Goal: Task Accomplishment & Management: Manage account settings

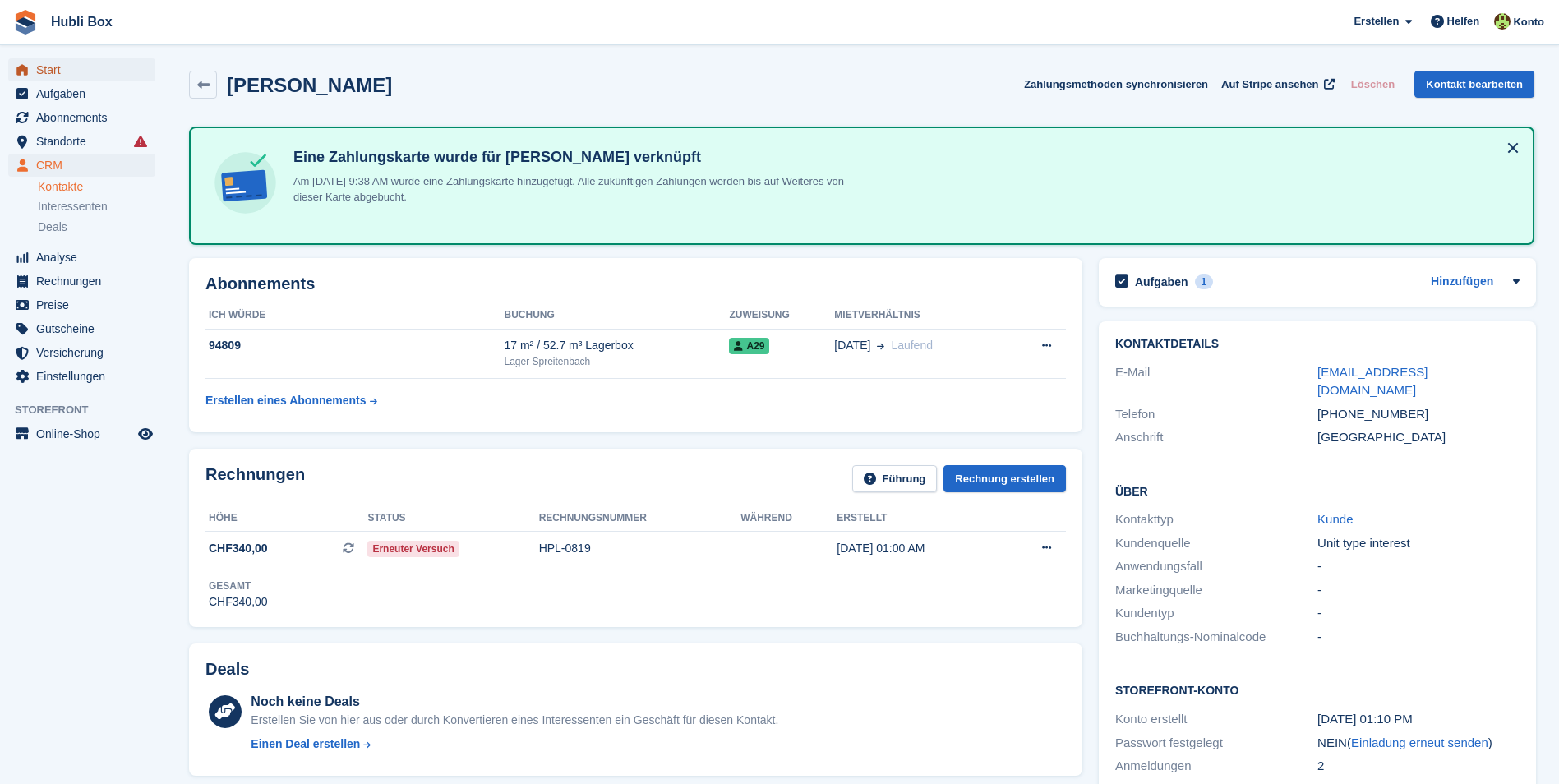
click at [83, 61] on span "Start" at bounding box center [86, 69] width 99 height 23
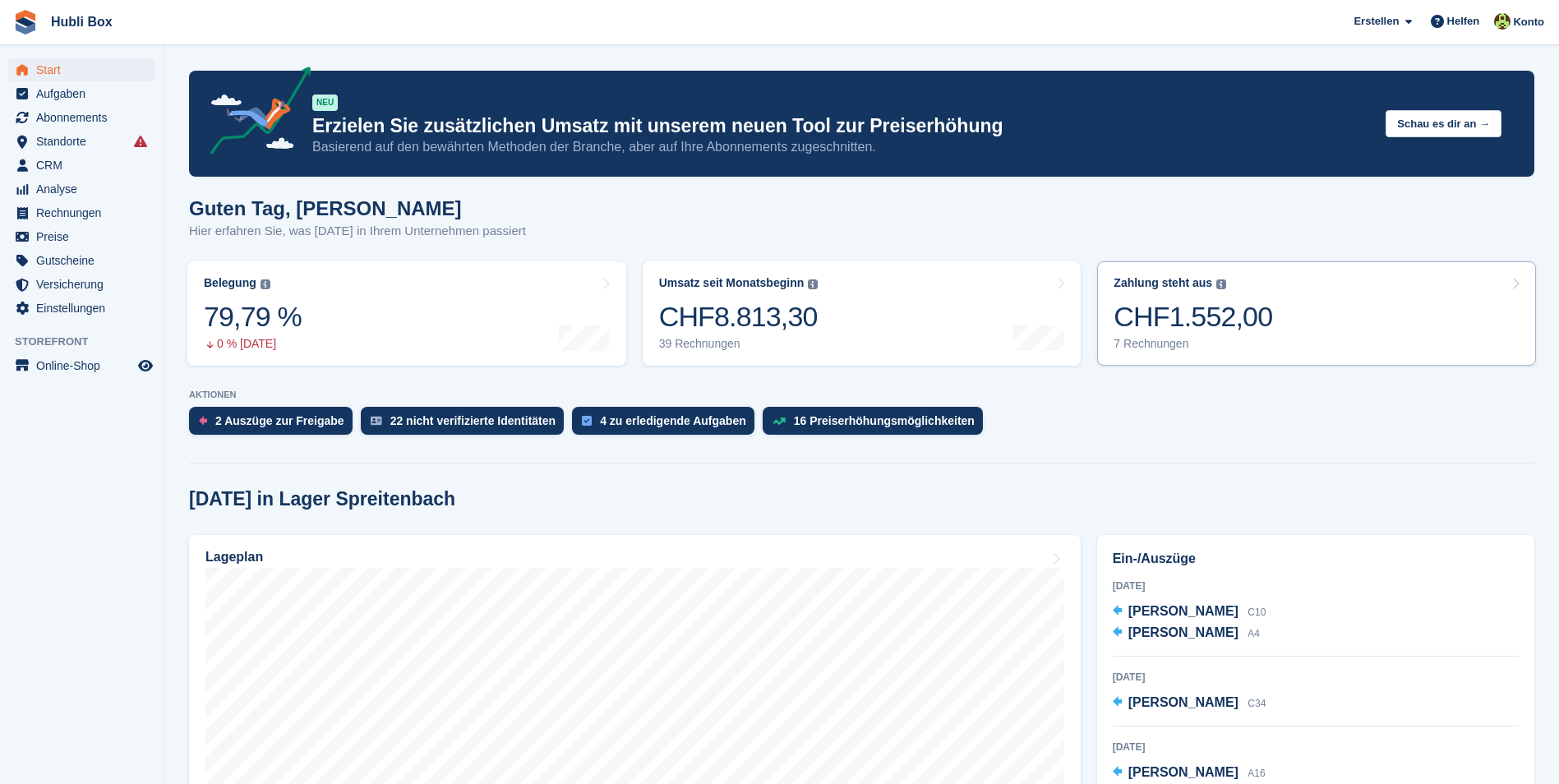
click at [1220, 347] on div "7 Rechnungen" at bounding box center [1194, 344] width 159 height 14
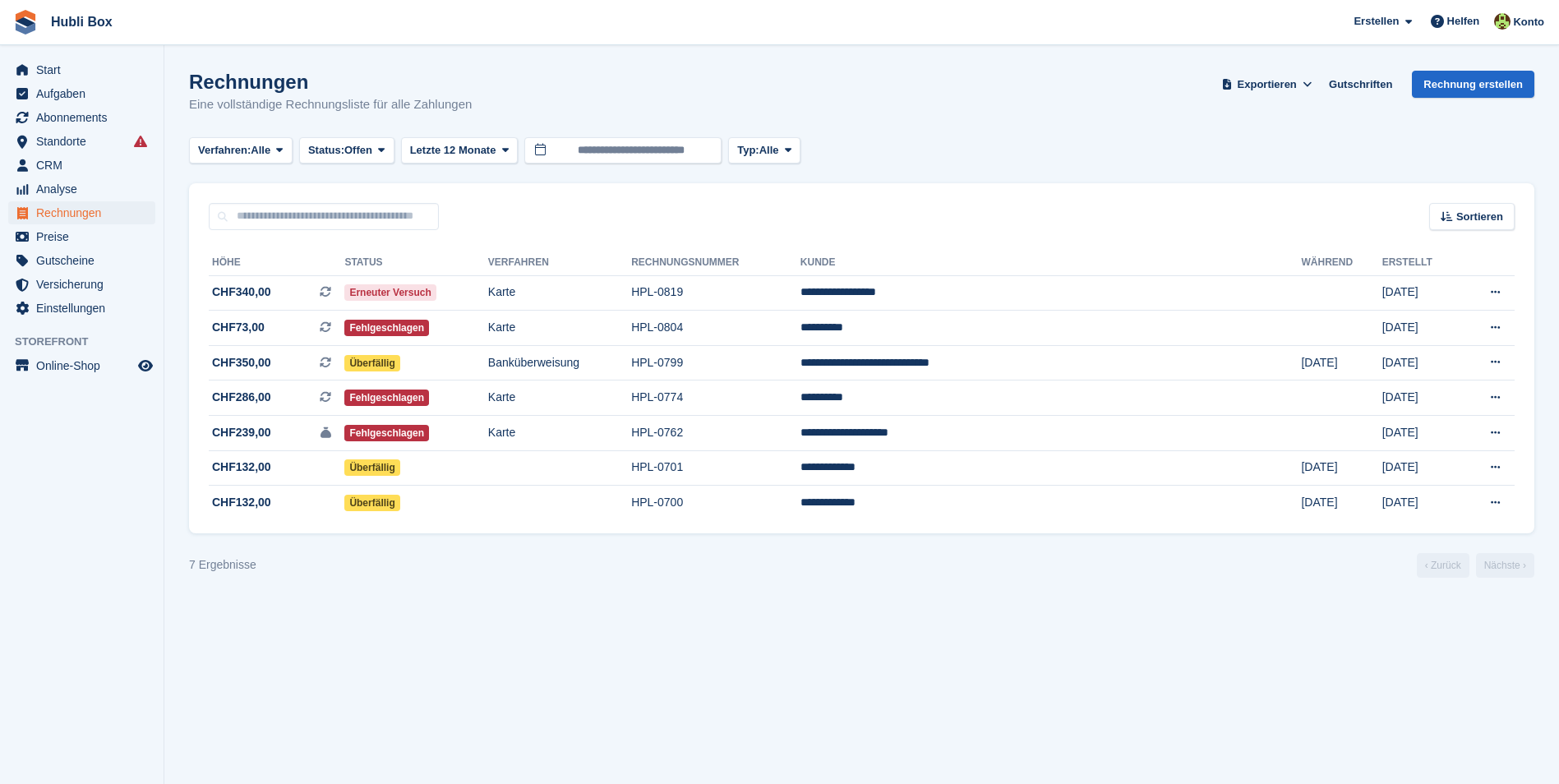
click at [783, 692] on section "Rechnungen Eine vollständige Rechnungsliste für alle Zahlungen Exportieren Expo…" at bounding box center [861, 392] width 1395 height 784
click at [81, 88] on span "Aufgaben" at bounding box center [86, 94] width 99 height 23
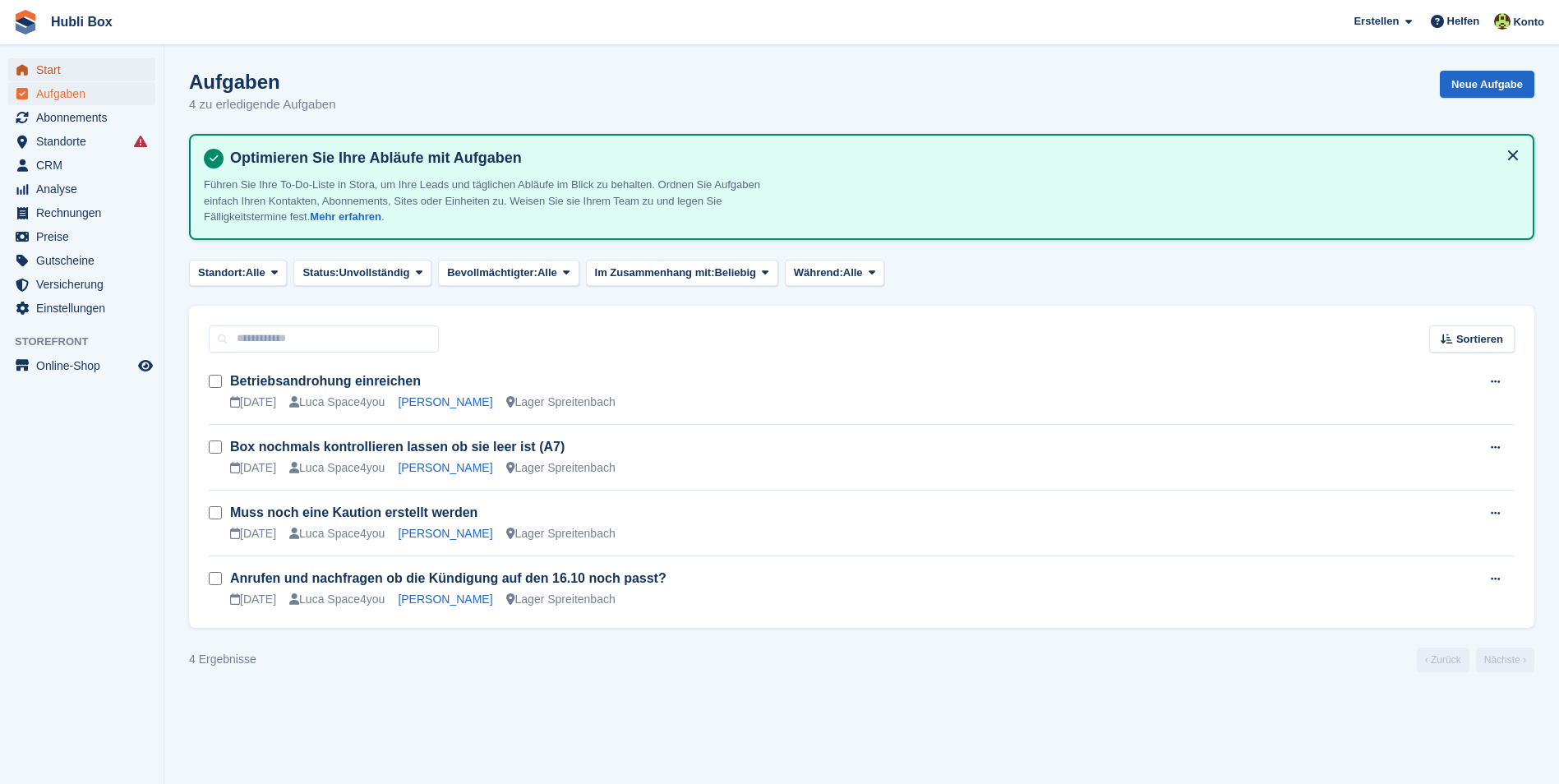
click at [64, 67] on span "Start" at bounding box center [86, 69] width 99 height 23
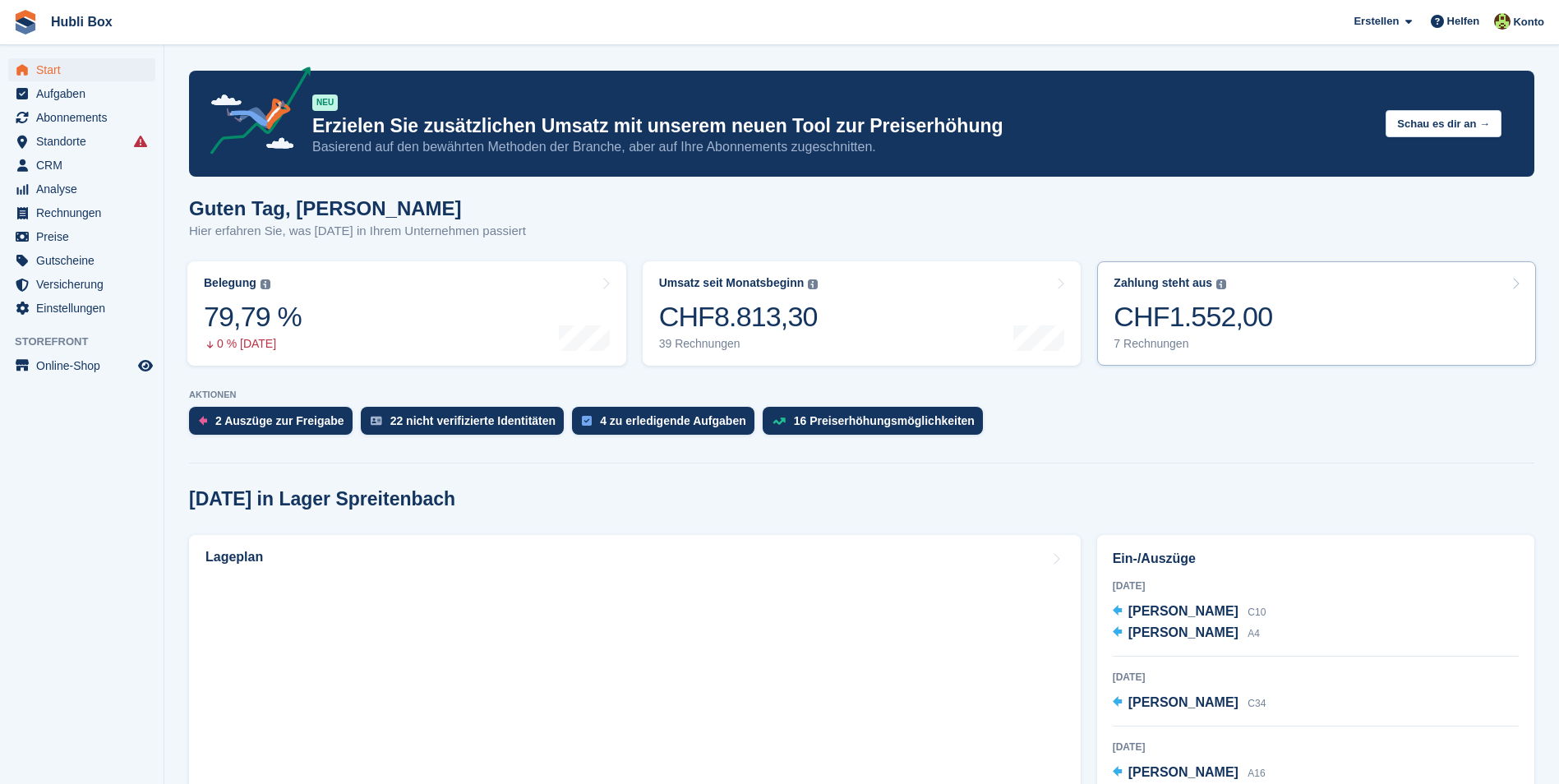
click at [1311, 315] on link "Zahlung steht aus Der gesamte ausstehende Saldo aller offenen Rechnungen. CHF1.…" at bounding box center [1317, 313] width 439 height 104
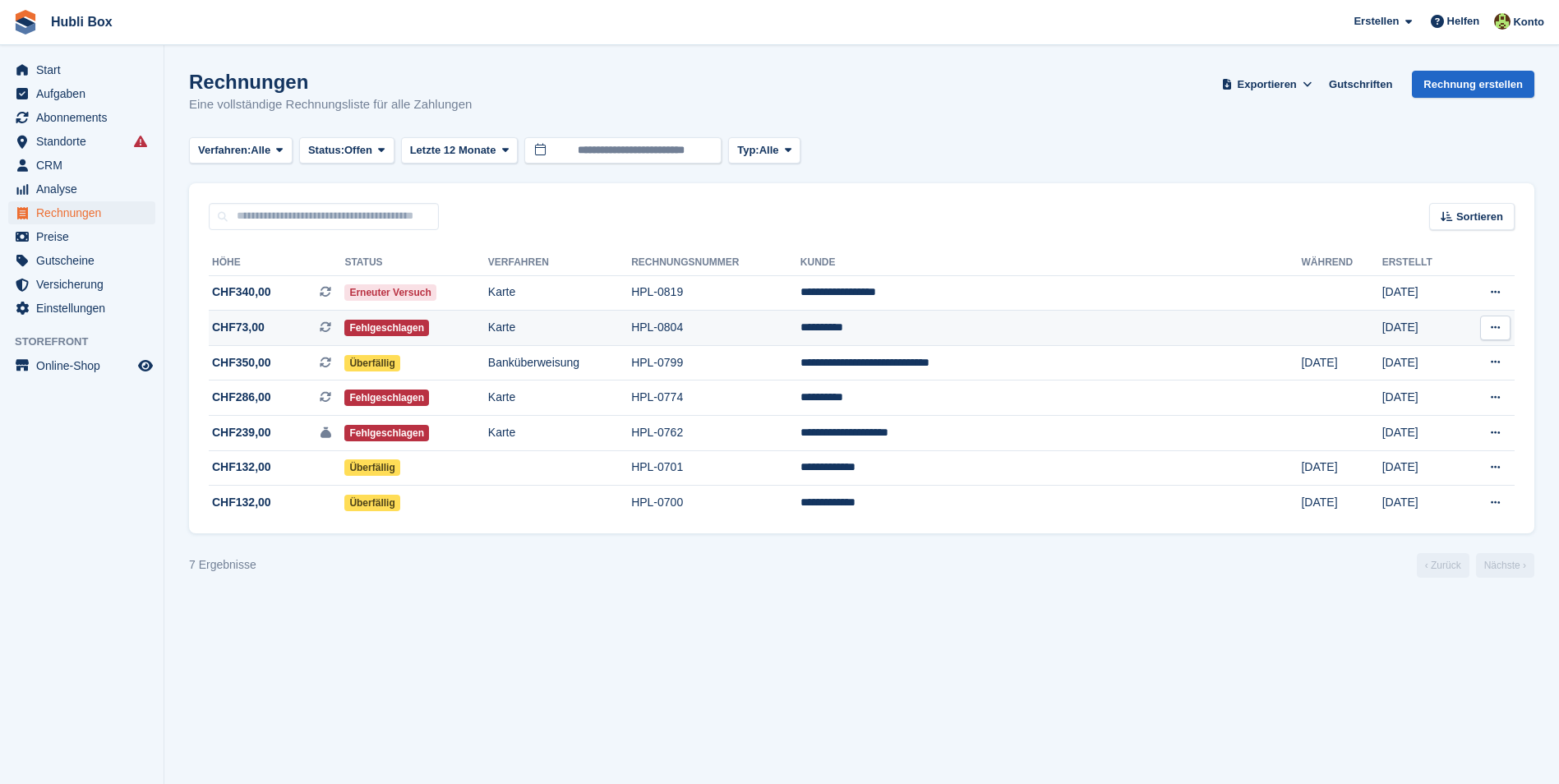
click at [276, 332] on span "CHF73,00 Dies ist eine wiederkehrende Abonnementrechnung." at bounding box center [276, 327] width 135 height 17
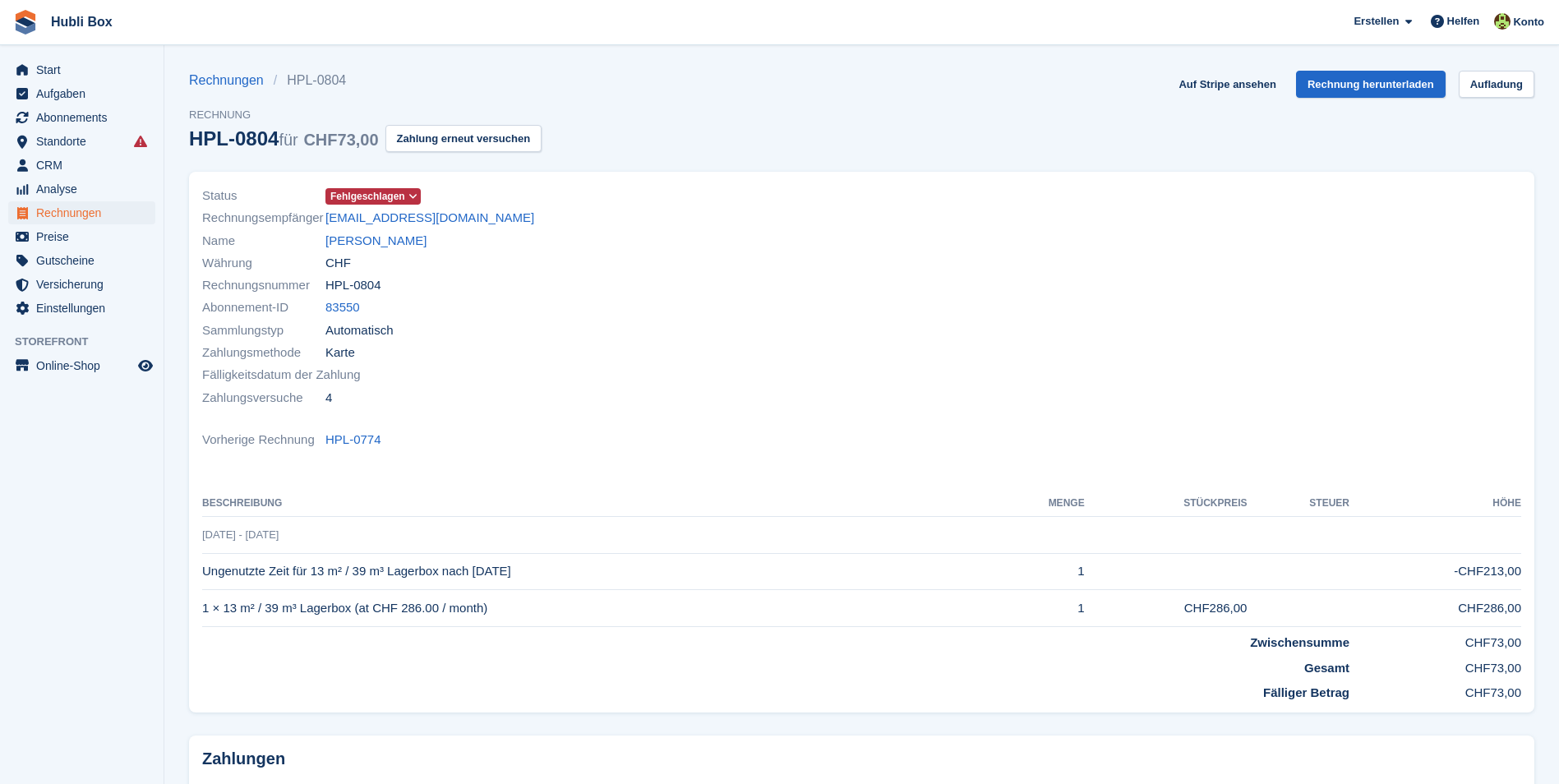
click at [358, 251] on div "Währung CHF" at bounding box center [527, 262] width 650 height 22
click at [364, 240] on link "[PERSON_NAME]" at bounding box center [375, 241] width 101 height 19
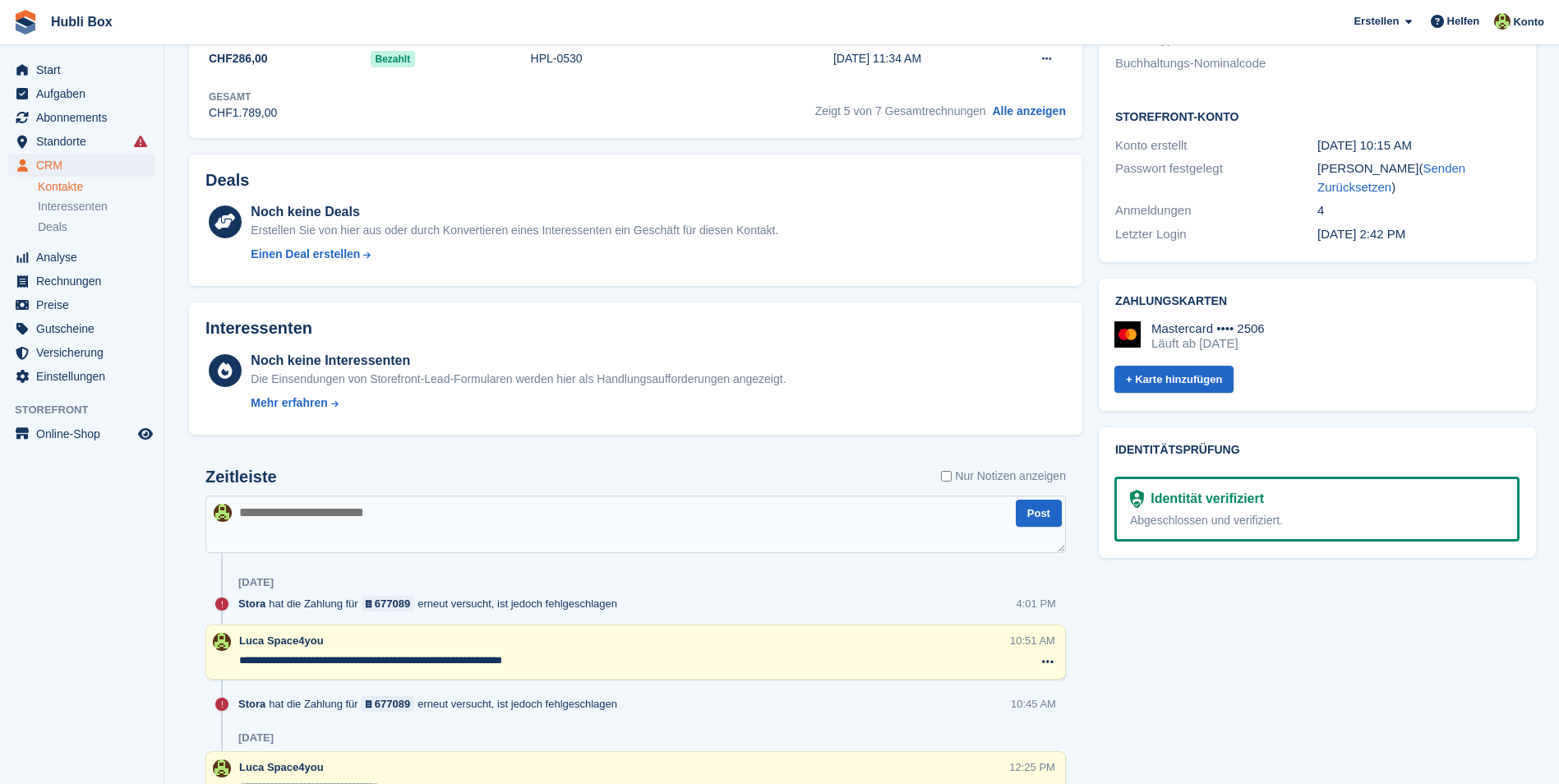
scroll to position [576, 0]
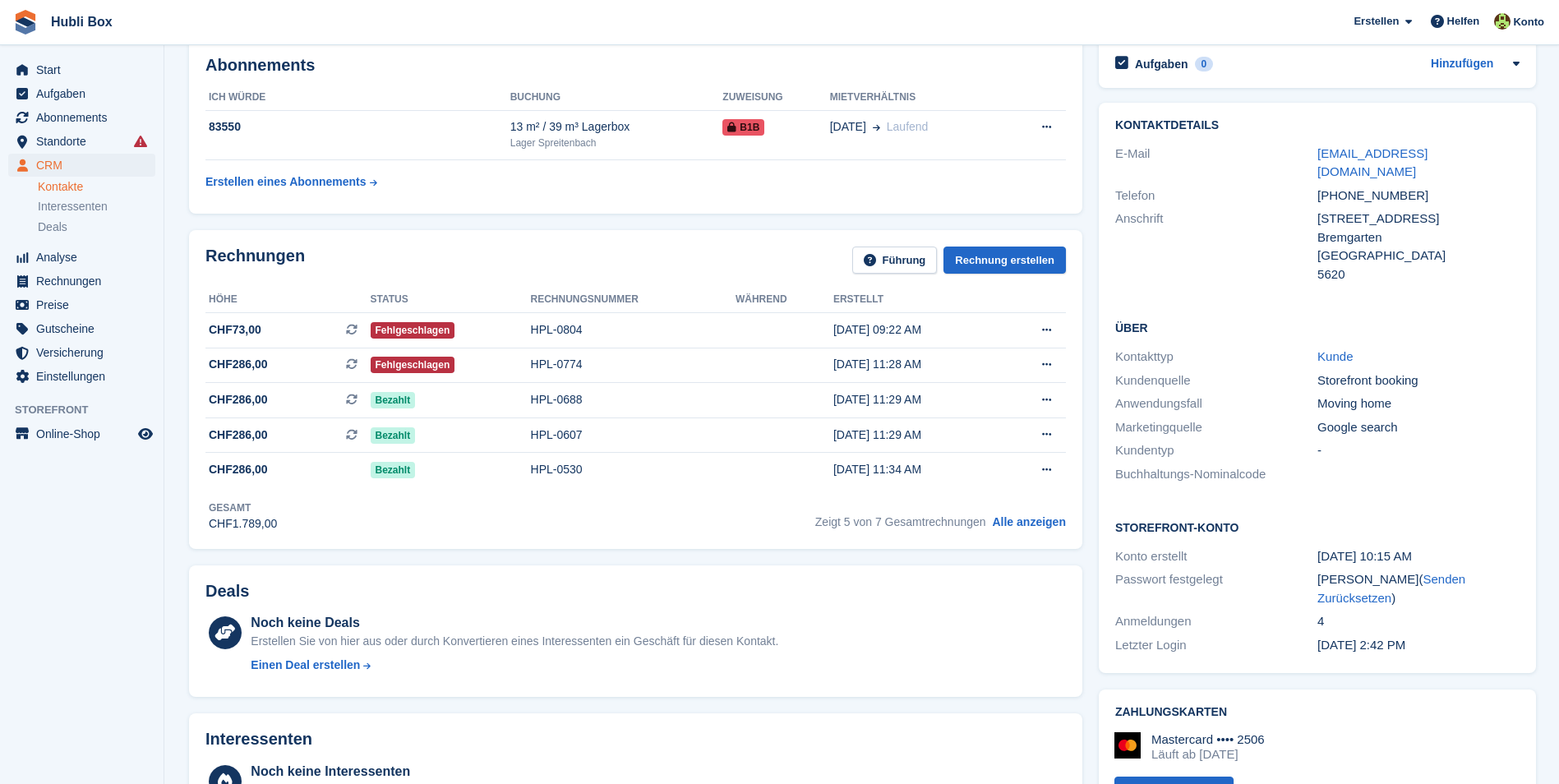
scroll to position [0, 0]
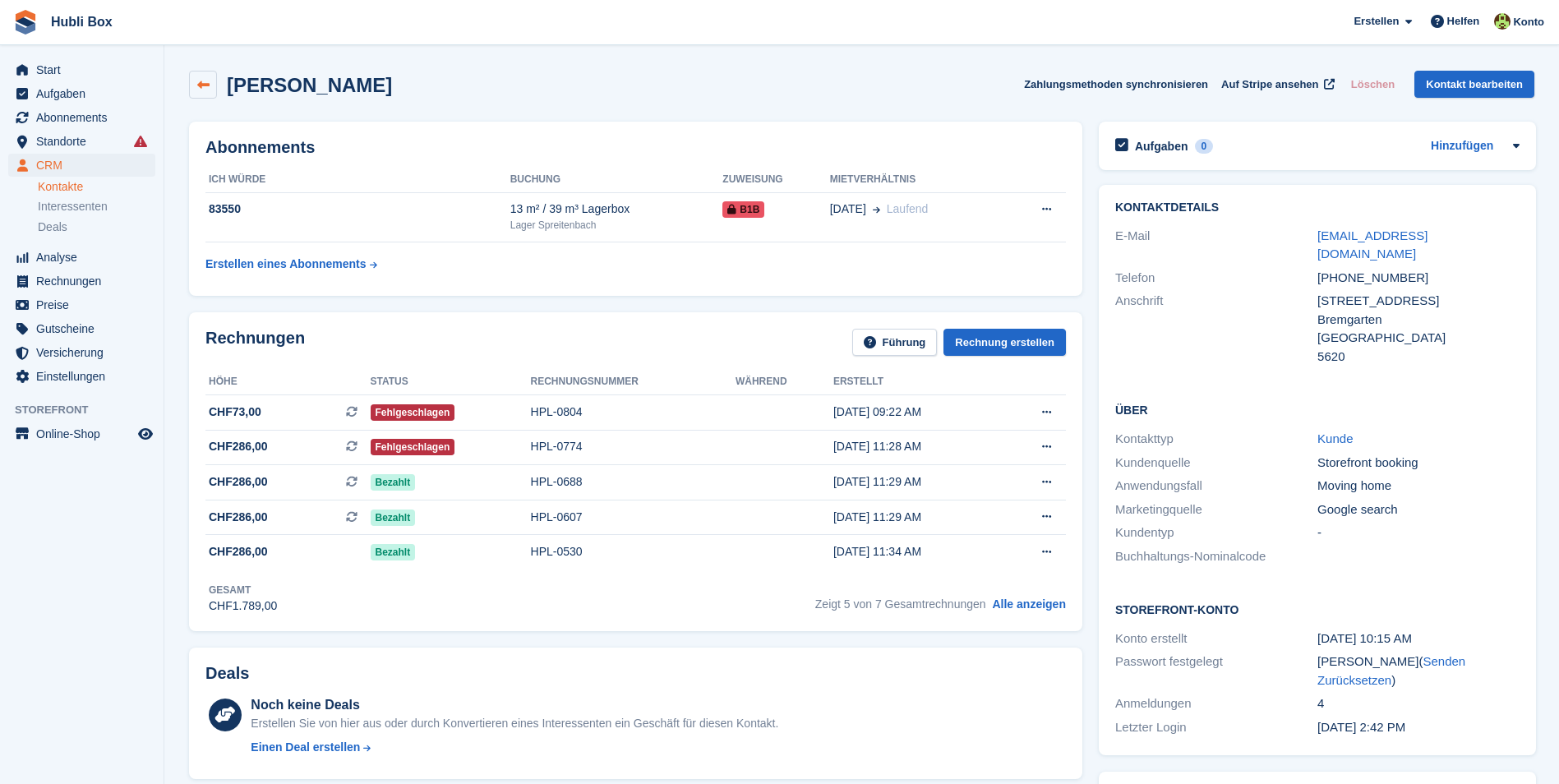
click at [199, 92] on link at bounding box center [202, 84] width 28 height 28
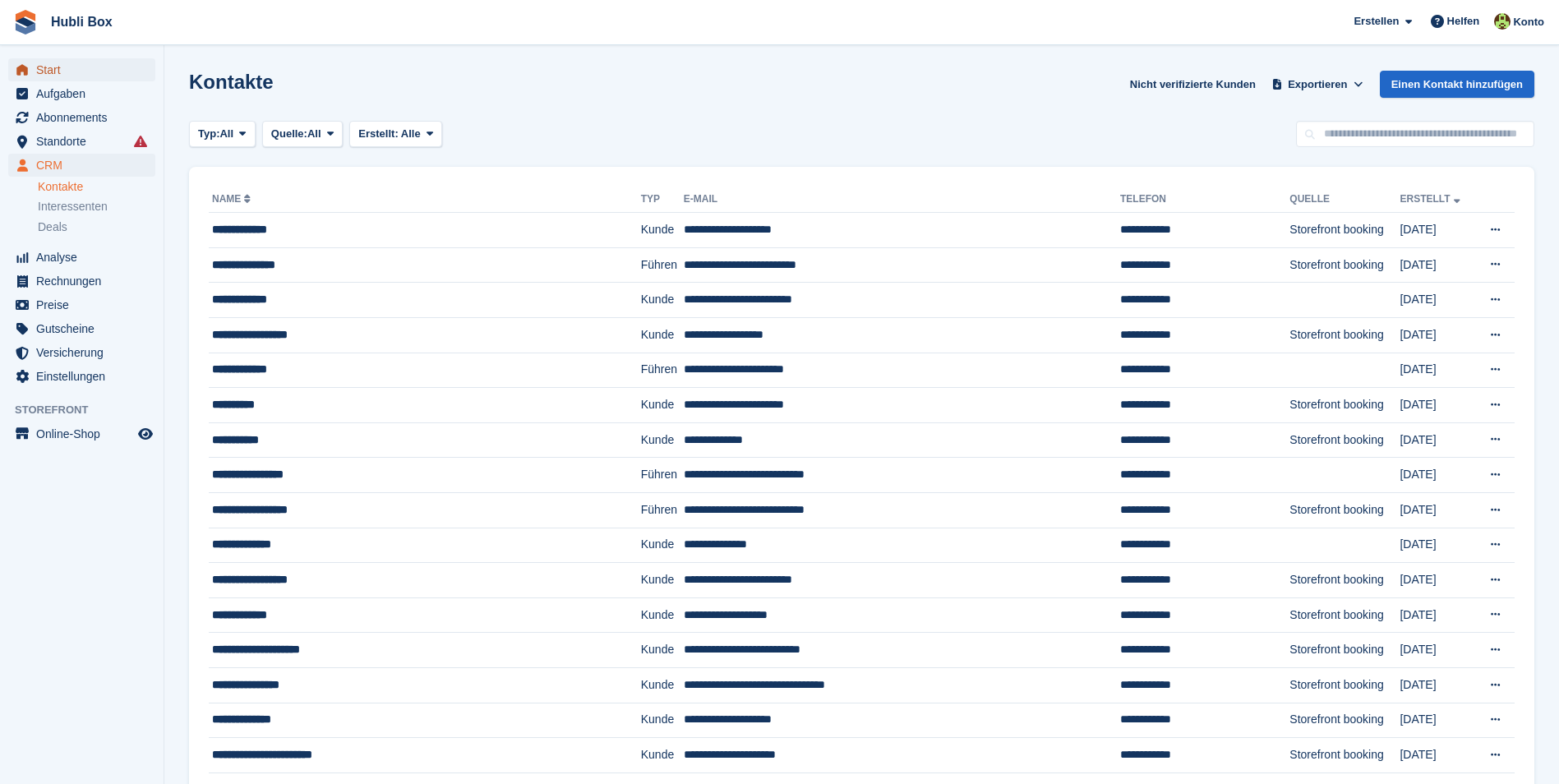
click at [81, 74] on span "Start" at bounding box center [86, 69] width 99 height 23
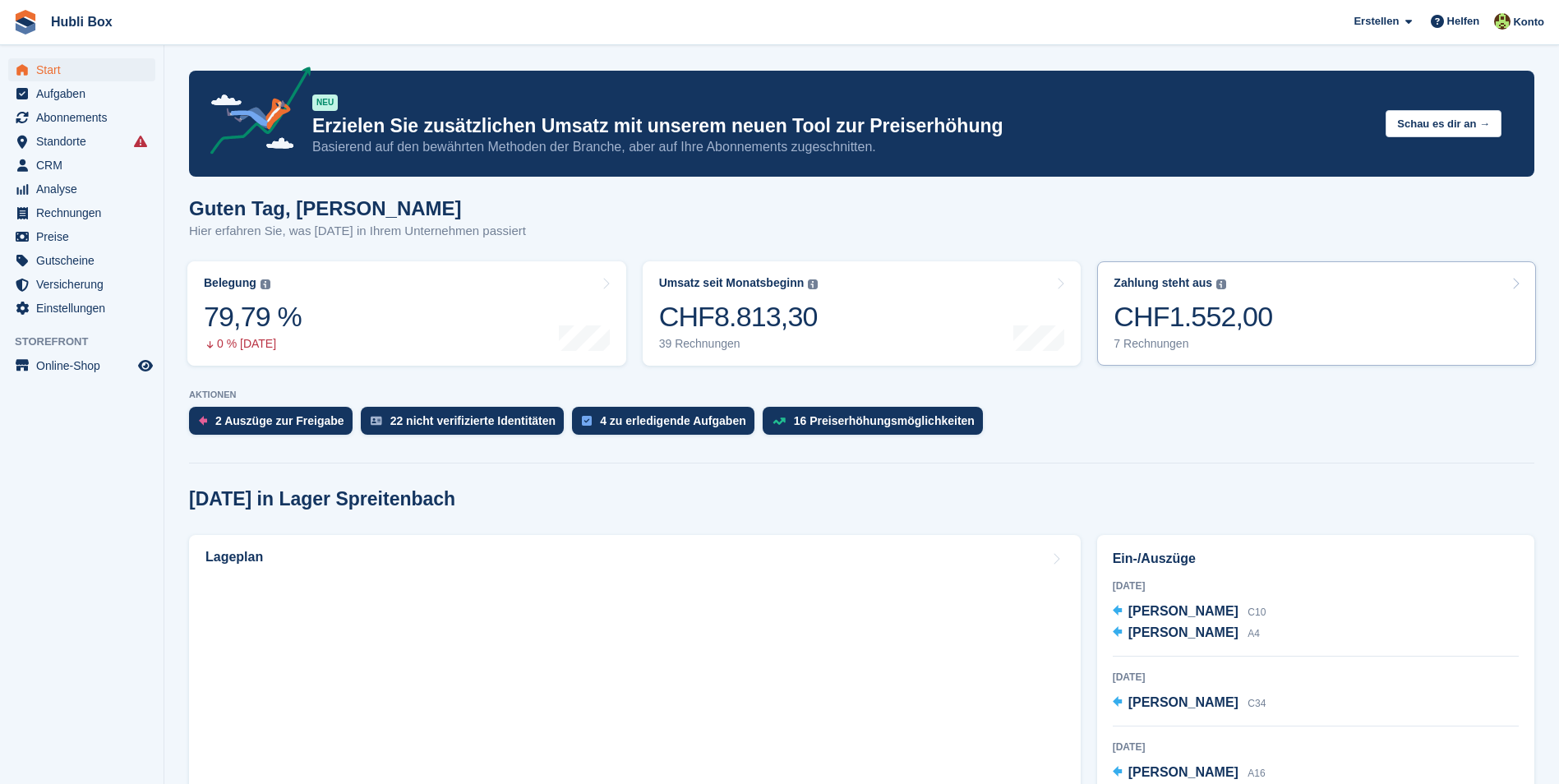
click at [1272, 362] on link "Zahlung steht aus Der gesamte ausstehende Saldo aller offenen Rechnungen. CHF1.…" at bounding box center [1317, 313] width 439 height 104
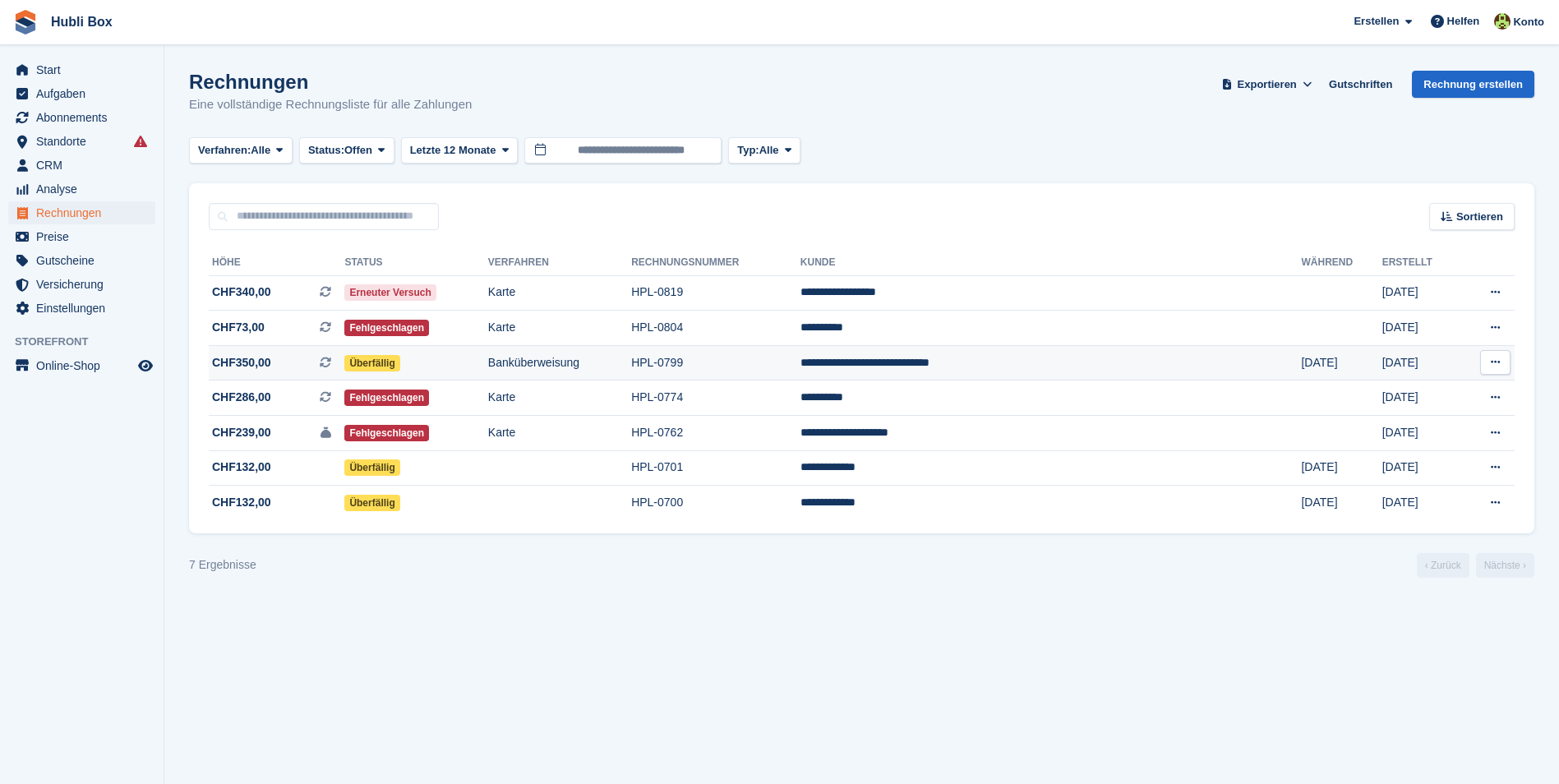
click at [454, 356] on td "Überfällig" at bounding box center [415, 363] width 143 height 36
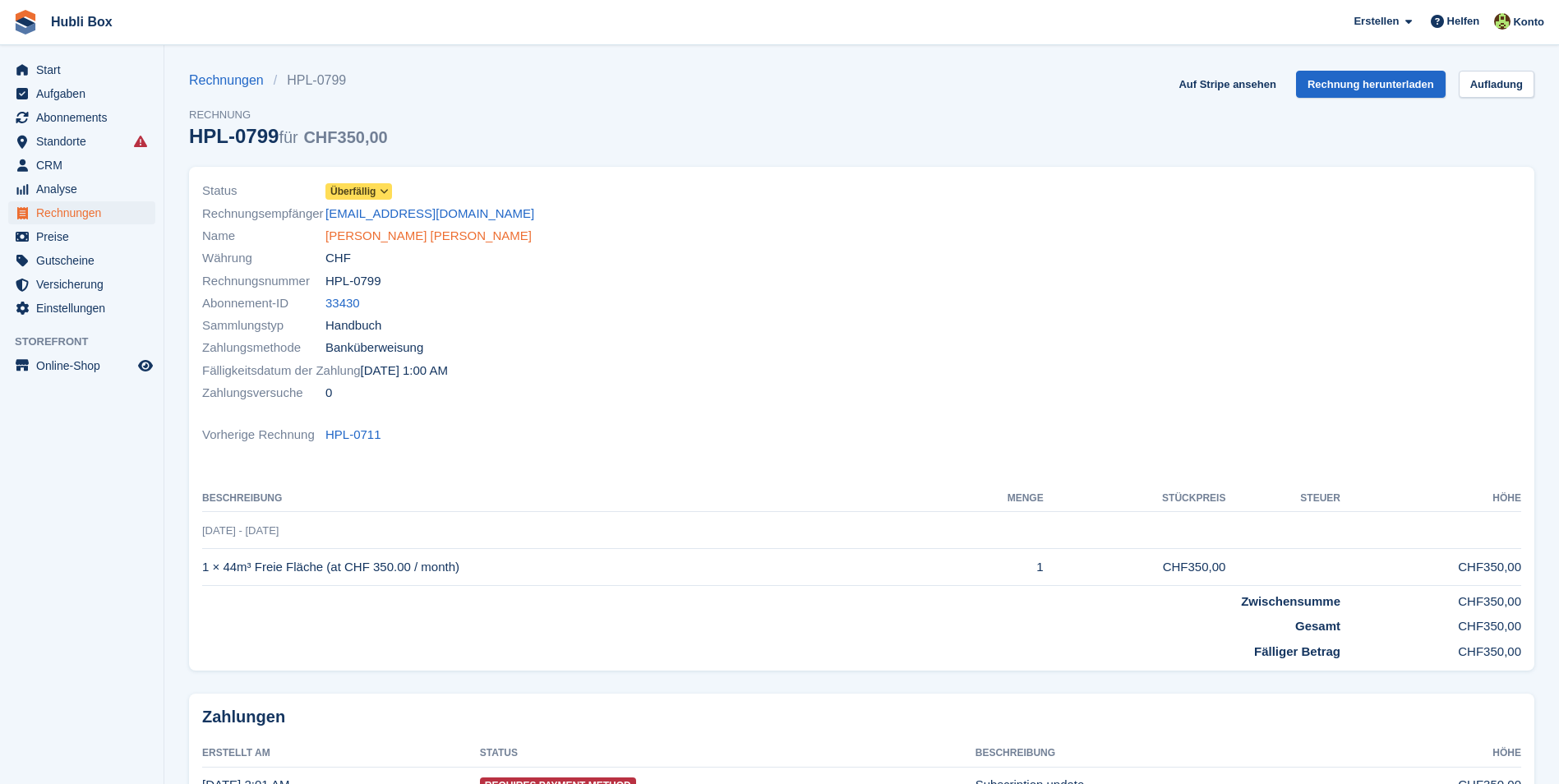
click at [355, 228] on link "Vinicio Martin Crisostomo Ortiz" at bounding box center [428, 236] width 206 height 19
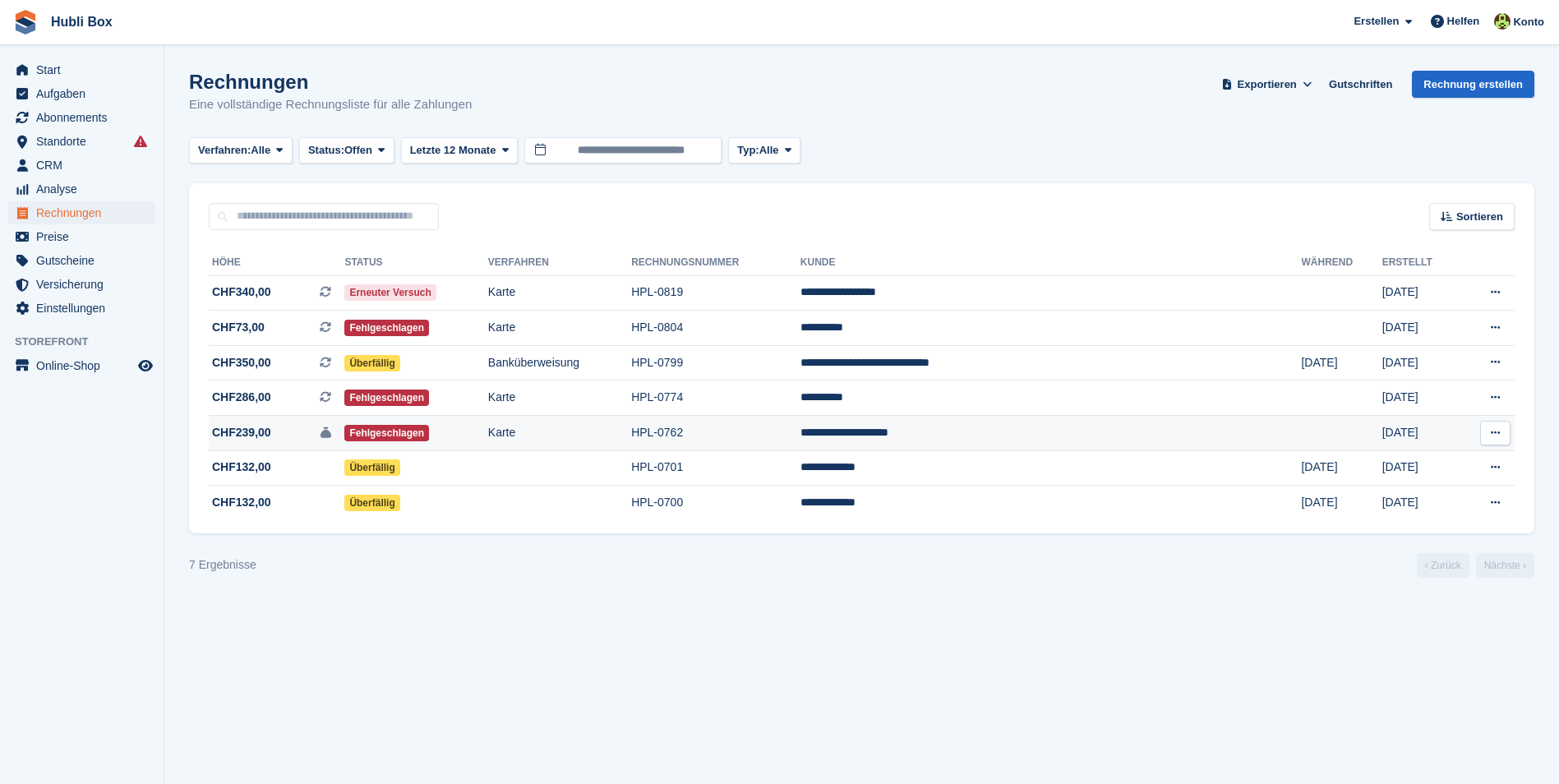
click at [279, 434] on span "CHF239,00 Dies ist eine Kautionsrechnung." at bounding box center [276, 432] width 135 height 17
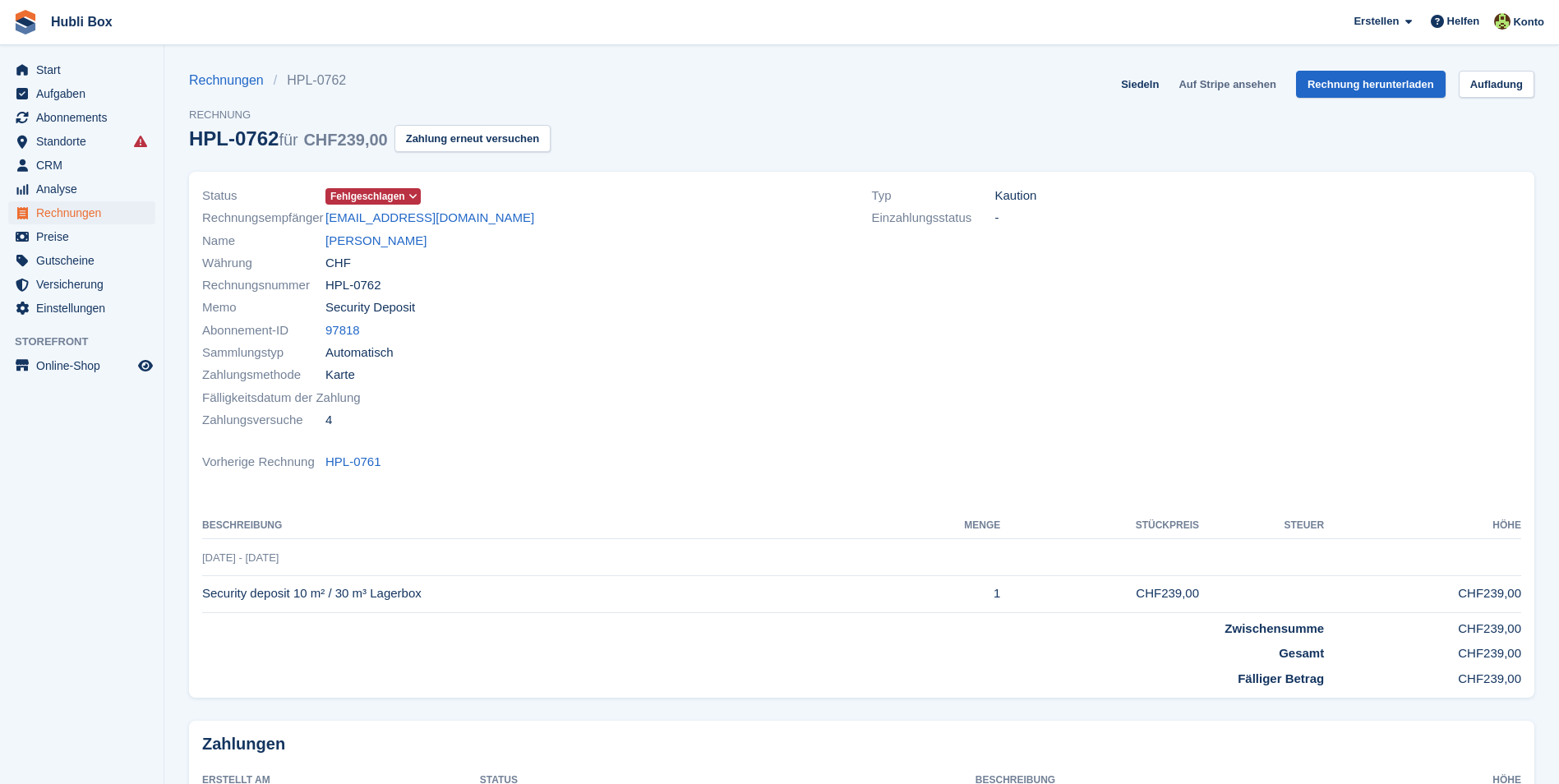
click at [1246, 87] on link "Auf Stripe ansehen" at bounding box center [1227, 84] width 111 height 27
click at [67, 69] on span "Start" at bounding box center [86, 69] width 99 height 23
